Goal: Find specific page/section: Find specific page/section

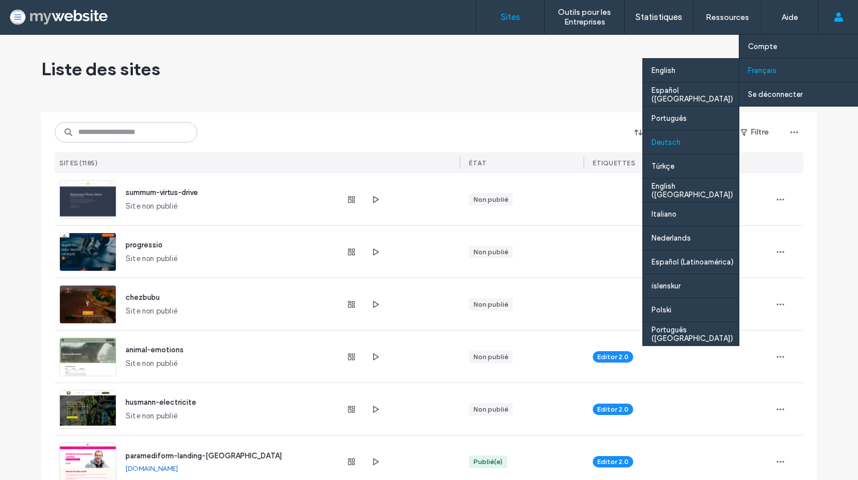
click at [673, 146] on div "Deutsch" at bounding box center [691, 142] width 96 height 24
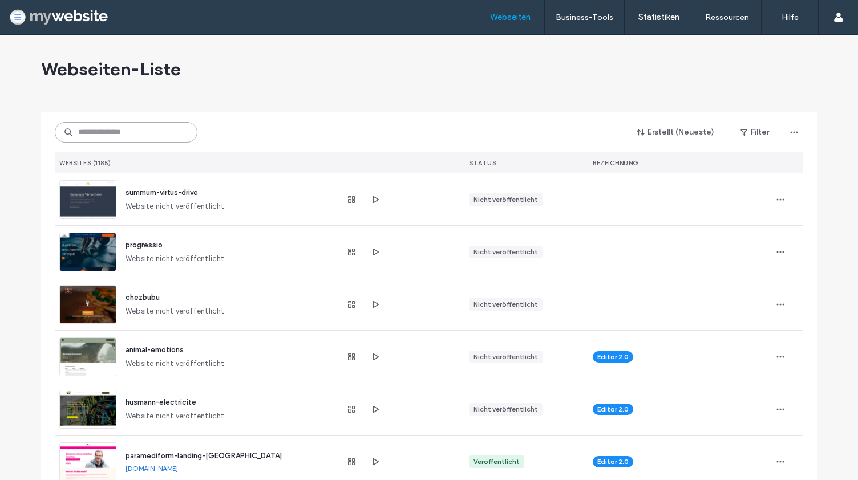
click at [172, 136] on input at bounding box center [126, 132] width 143 height 21
paste input "**********"
type input "**********"
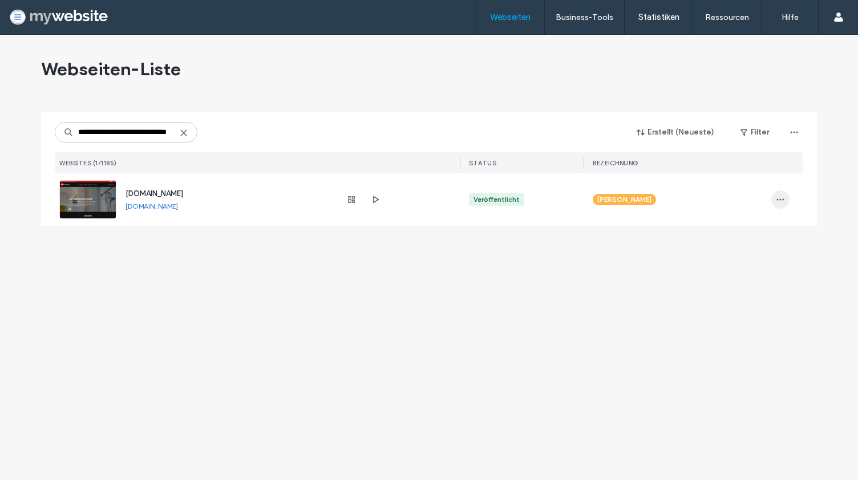
click at [785, 203] on icon "button" at bounding box center [780, 199] width 9 height 9
click at [759, 224] on span "Webseiten-Dashboard" at bounding box center [742, 229] width 76 height 11
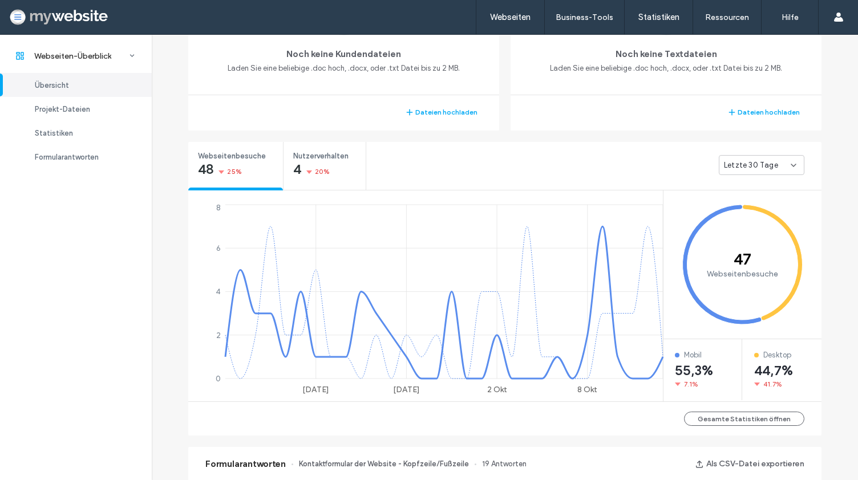
scroll to position [326, 0]
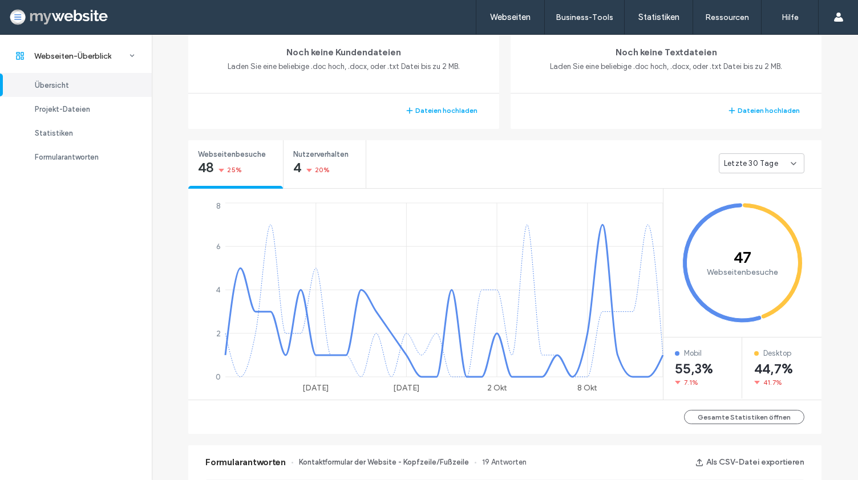
click at [762, 166] on span "Letzte 30 Tage" at bounding box center [751, 163] width 54 height 11
click at [749, 221] on span "Letzte 30 Tage" at bounding box center [747, 222] width 54 height 11
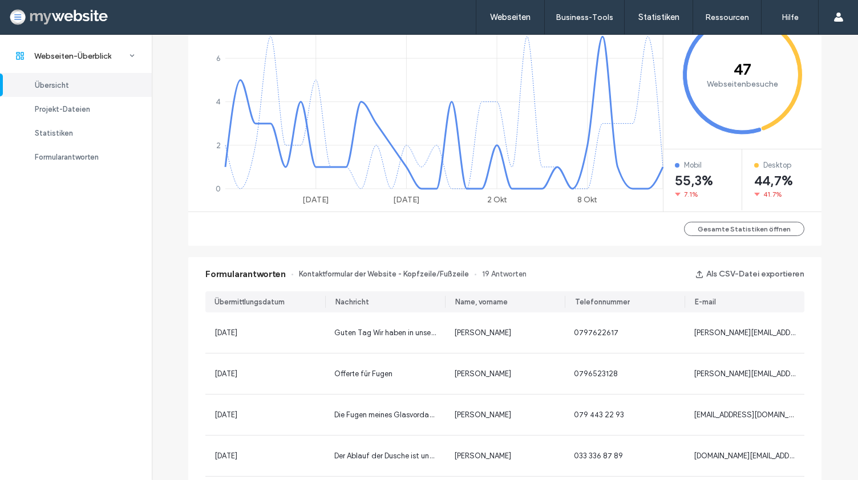
scroll to position [515, 0]
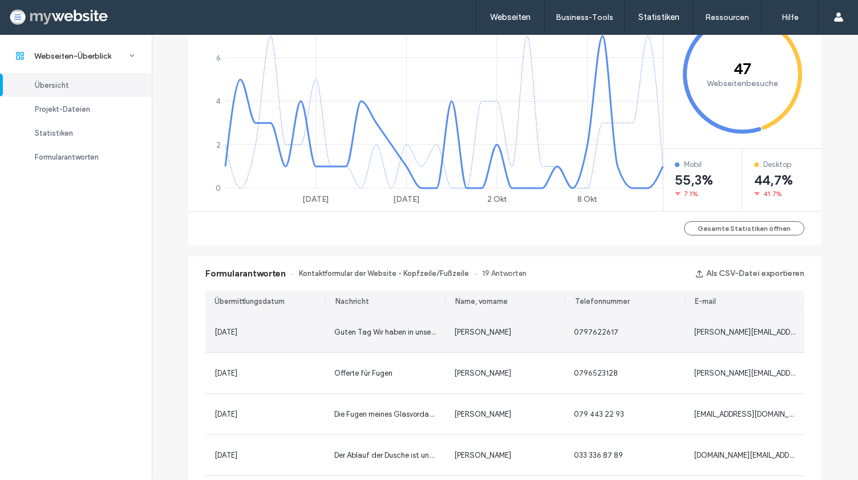
click at [537, 341] on div "Andreas Wenger" at bounding box center [505, 332] width 120 height 41
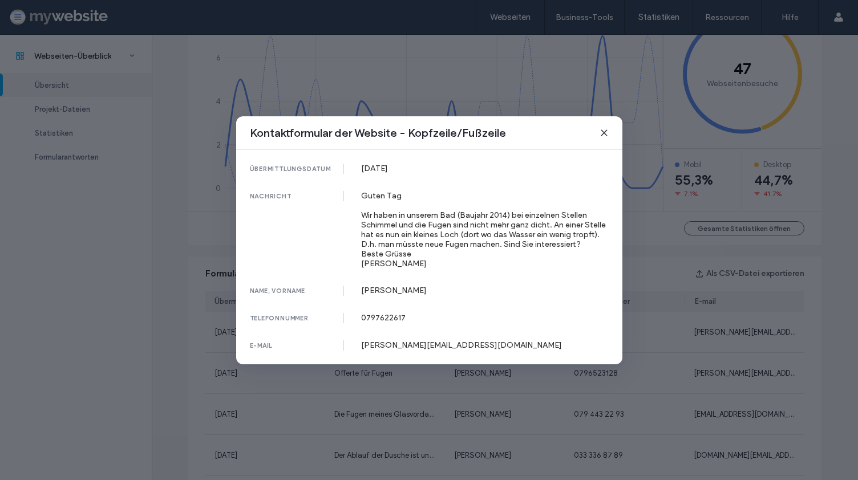
click at [605, 128] on span at bounding box center [604, 133] width 9 height 15
